Goal: Find specific page/section: Find specific page/section

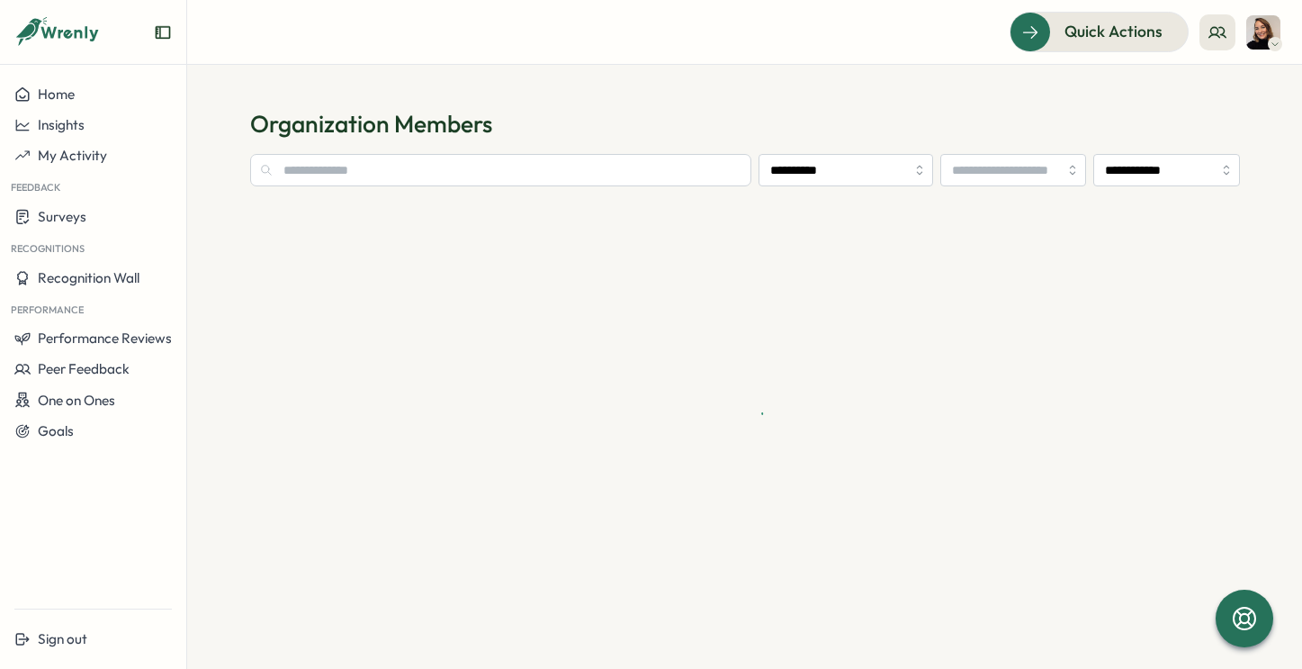
type input "**********"
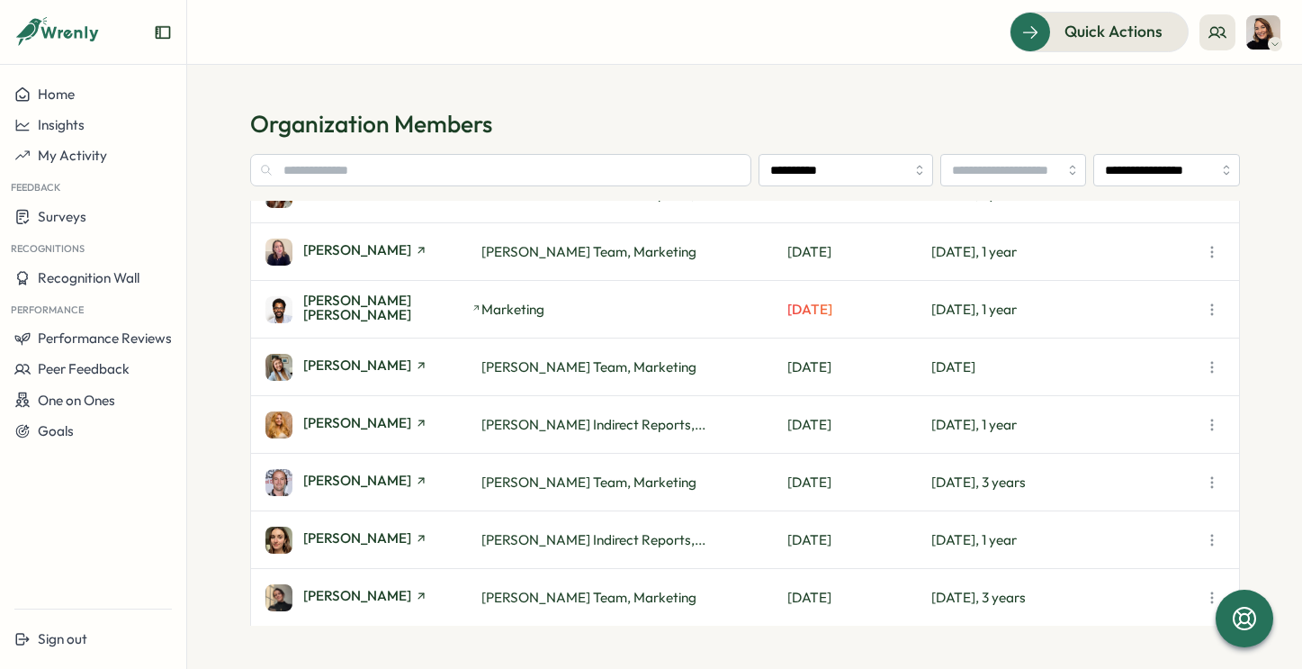
scroll to position [139, 0]
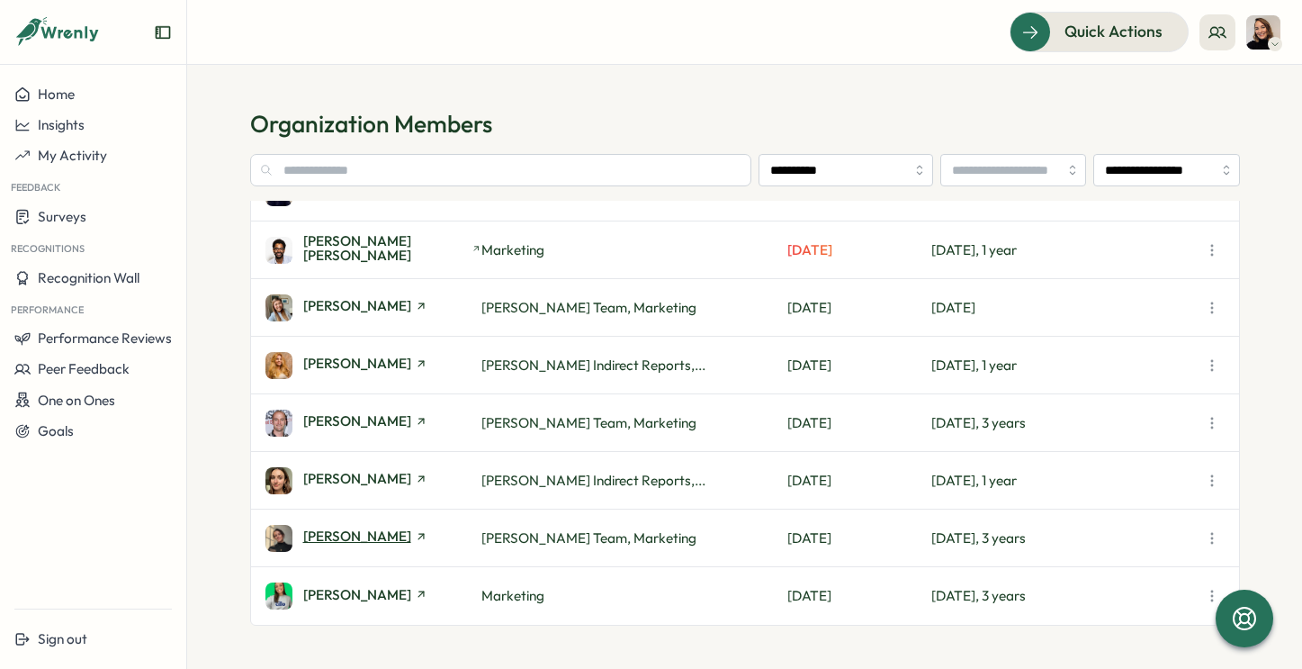
click at [401, 533] on span "[PERSON_NAME]" at bounding box center [357, 536] width 108 height 14
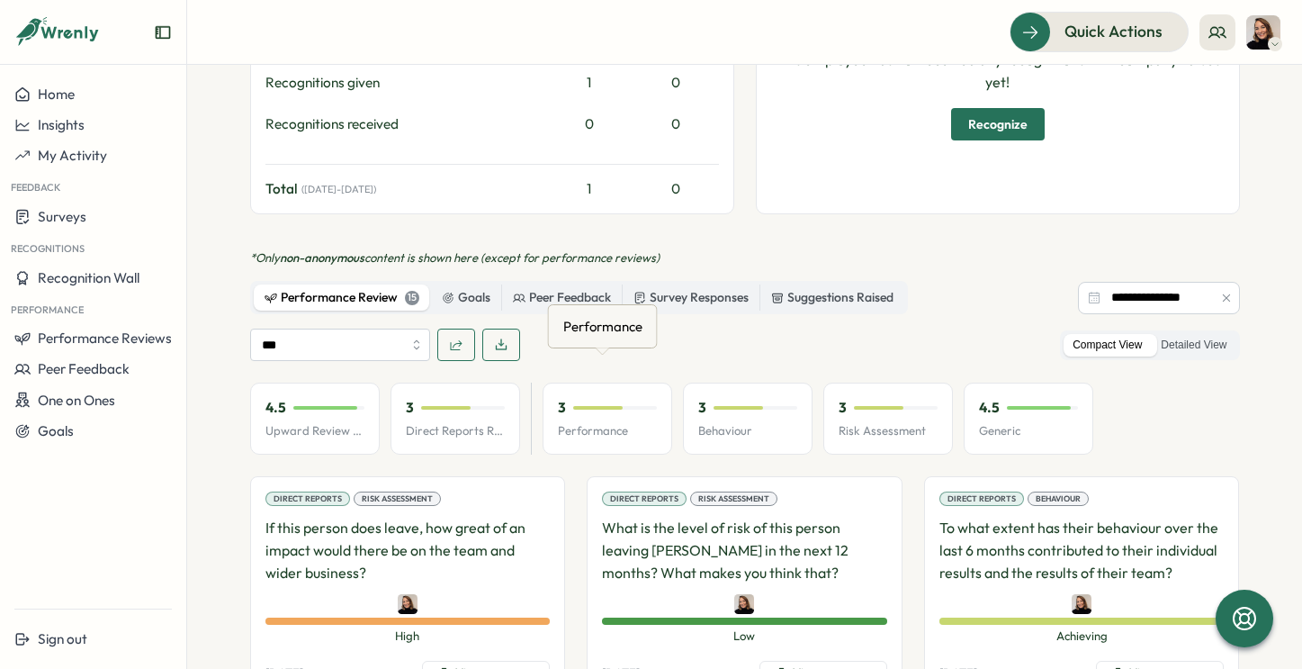
scroll to position [827, 0]
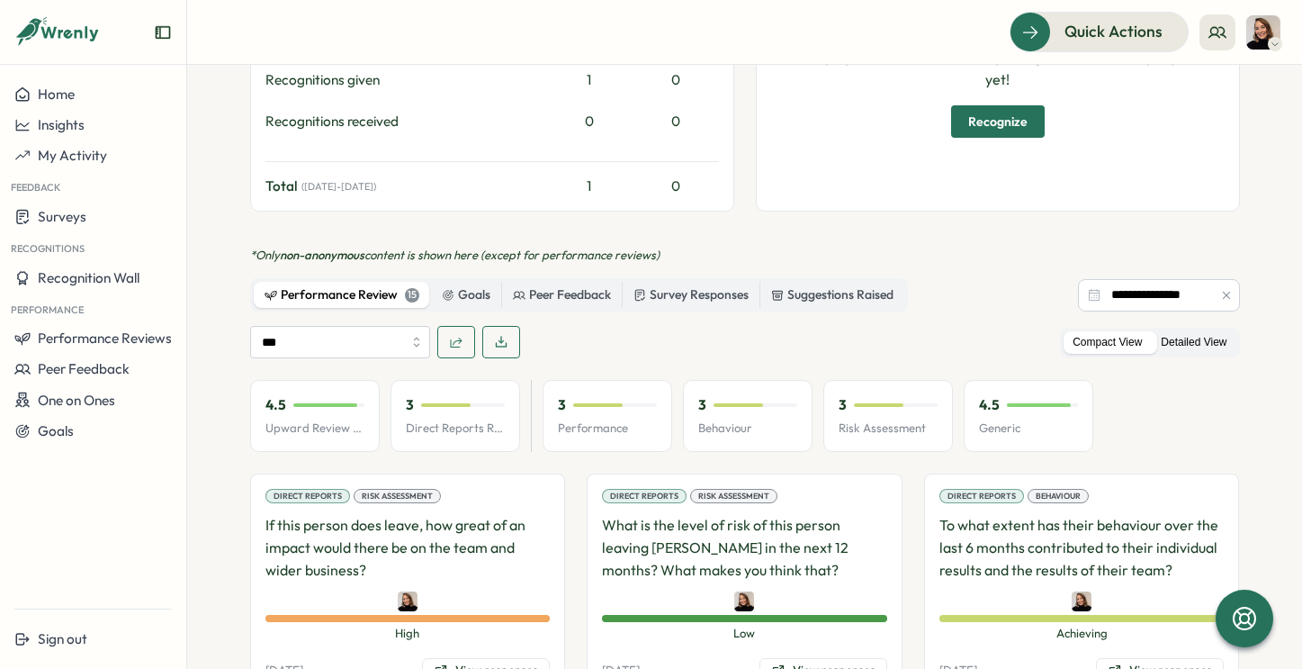
click at [1165, 331] on label "Detailed View" at bounding box center [1194, 342] width 84 height 23
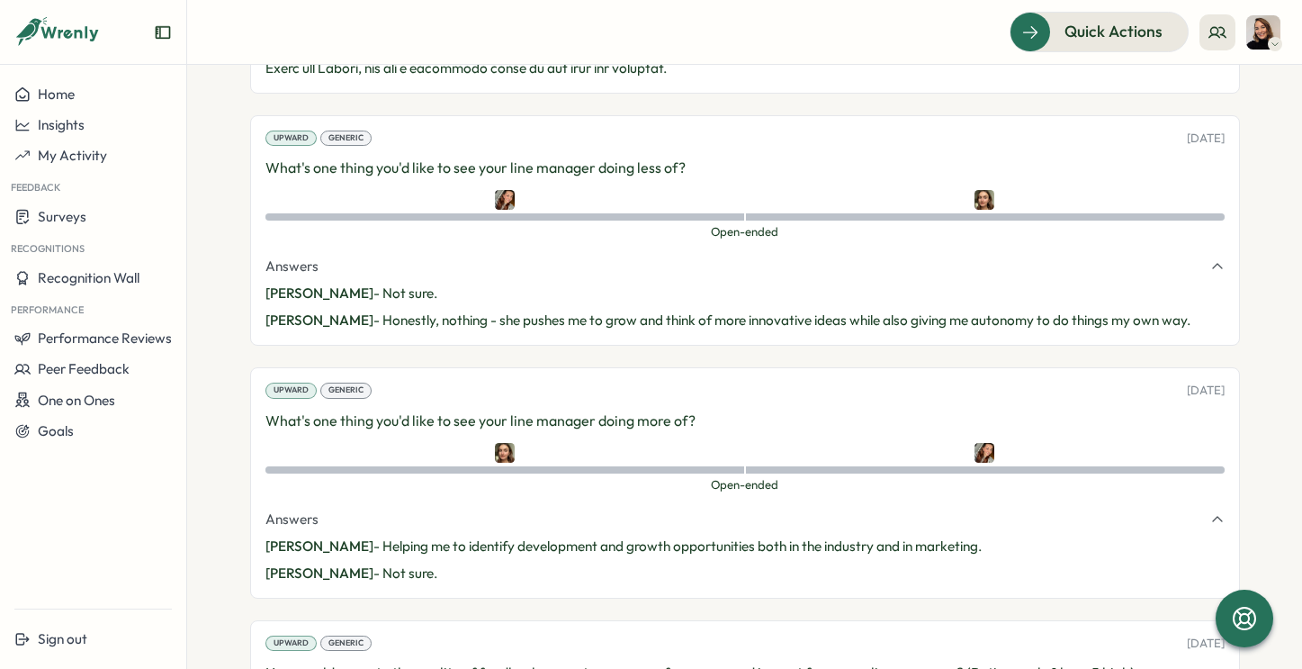
scroll to position [2966, 0]
